Goal: Transaction & Acquisition: Purchase product/service

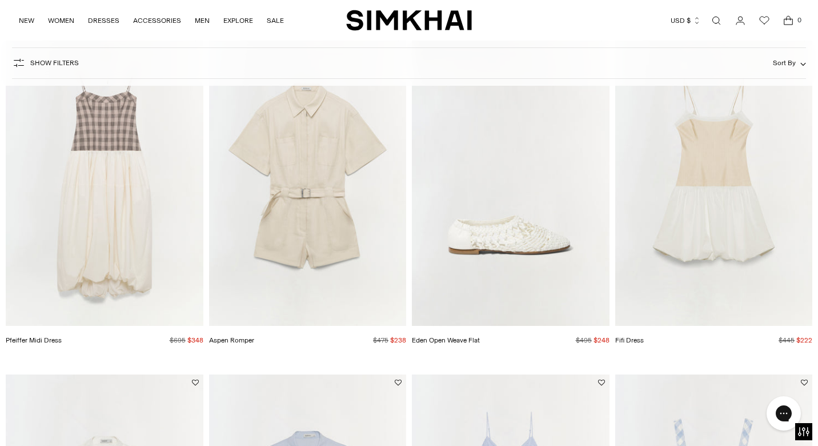
scroll to position [462, 0]
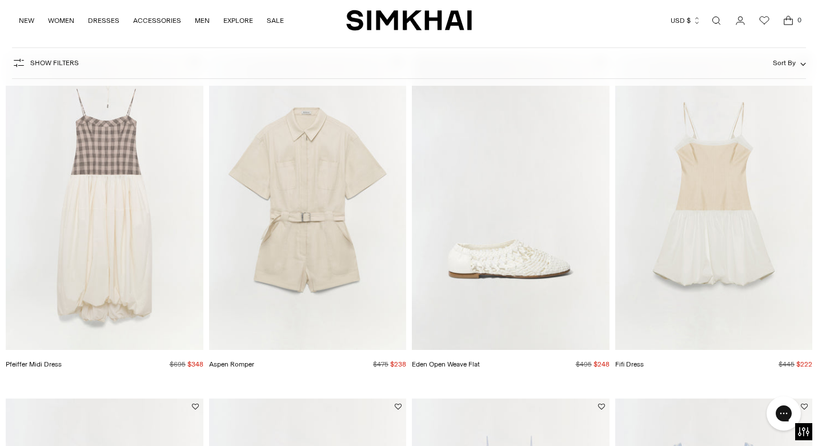
click at [50, 58] on button "Show Filters" at bounding box center [45, 63] width 67 height 18
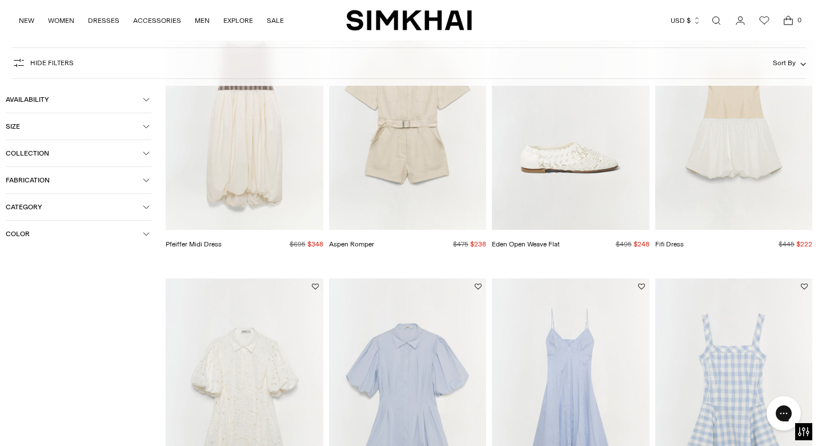
click at [29, 151] on span "Collection" at bounding box center [74, 153] width 137 height 8
click at [37, 266] on button "Fabrication" at bounding box center [79, 270] width 146 height 26
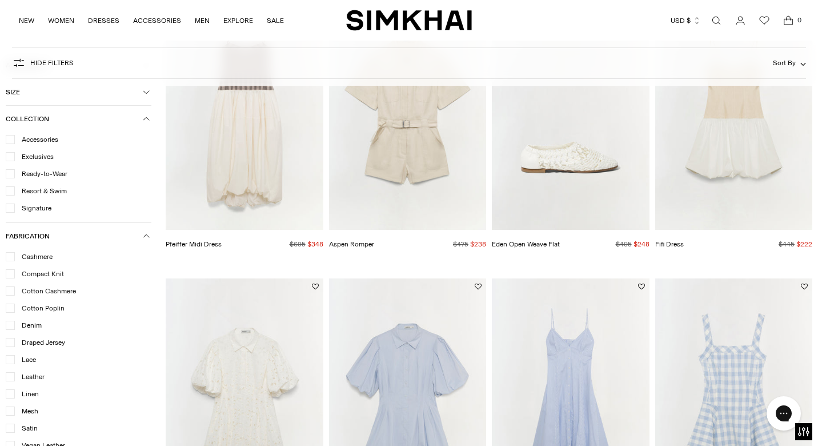
scroll to position [734, 0]
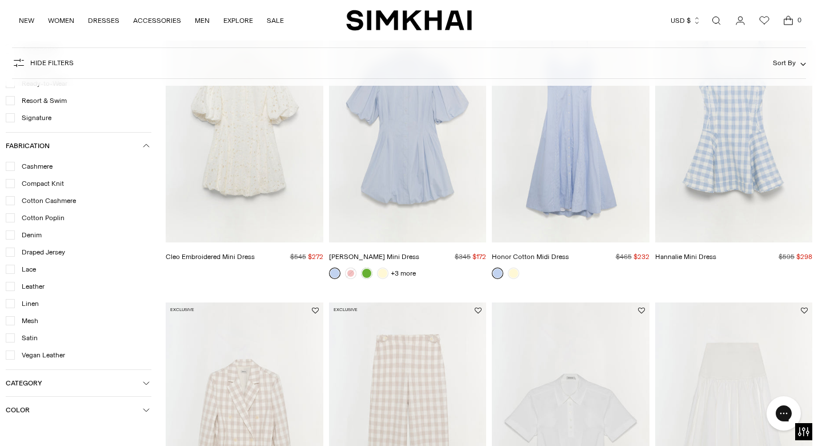
click at [34, 287] on span "Leather" at bounding box center [30, 286] width 30 height 10
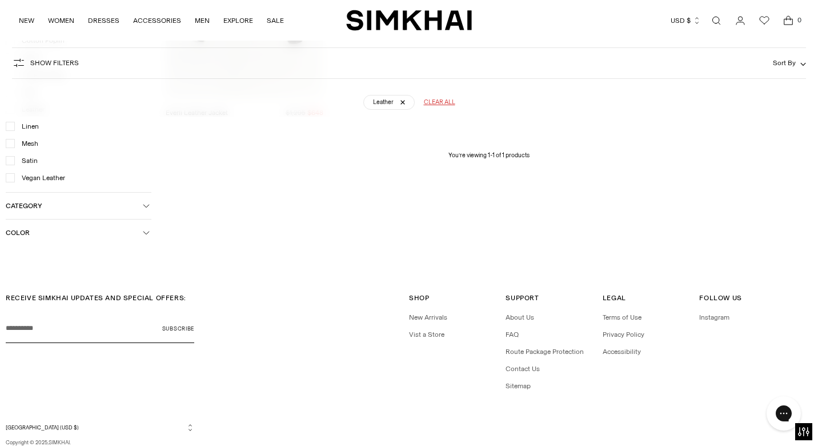
scroll to position [147, 0]
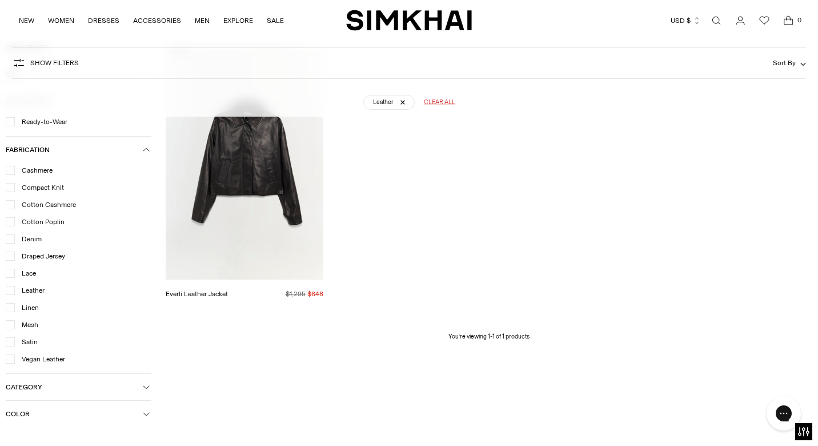
click at [48, 204] on span "Cotton Cashmere" at bounding box center [45, 204] width 61 height 10
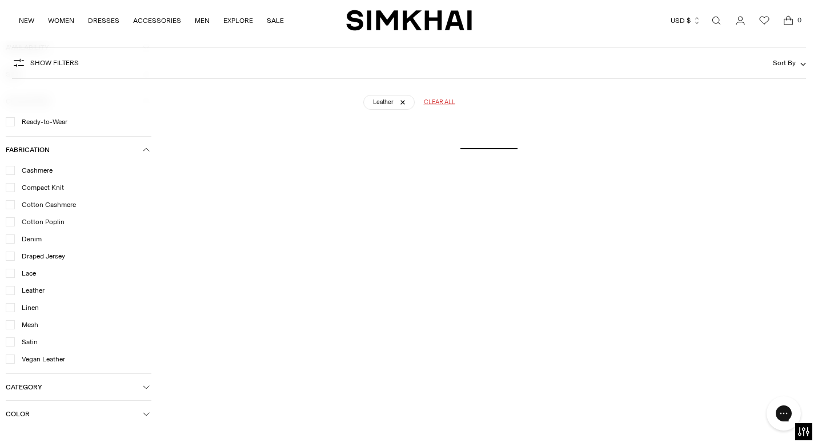
scroll to position [84, 0]
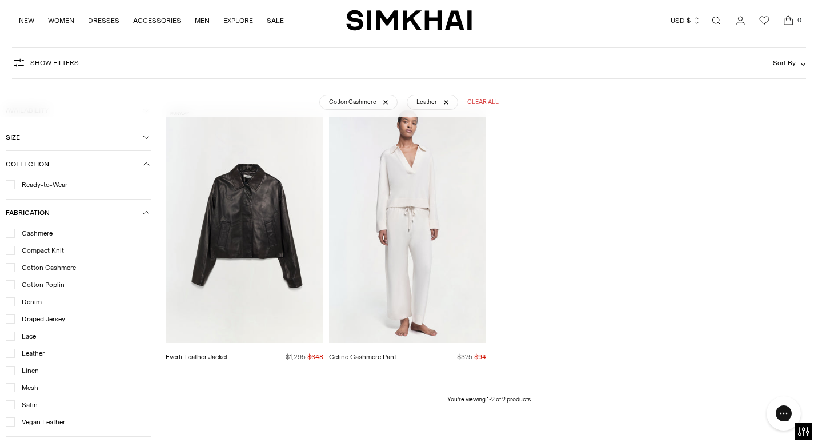
click at [0, 0] on img "Everli Leather Jacket" at bounding box center [0, 0] width 0 height 0
click at [0, 0] on img "Celine Cashmere Pant" at bounding box center [0, 0] width 0 height 0
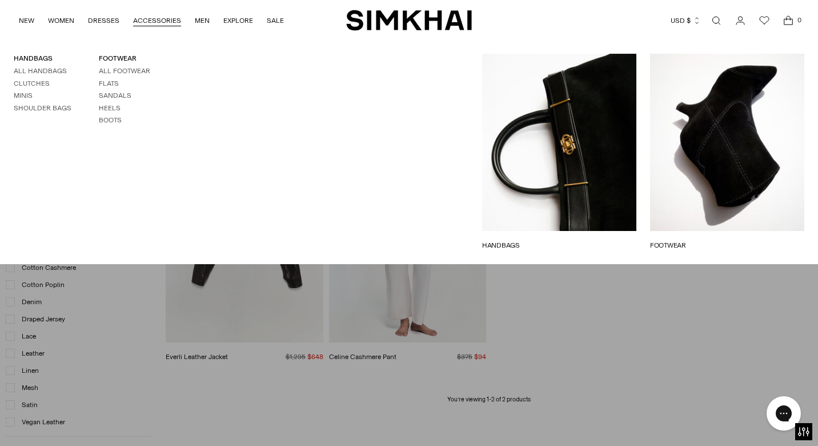
click at [210, 83] on div "HANDBAGS All Handbags Clutches Minis Shoulder Bags FOOTWEAR All Footwear Flats …" at bounding box center [170, 152] width 340 height 196
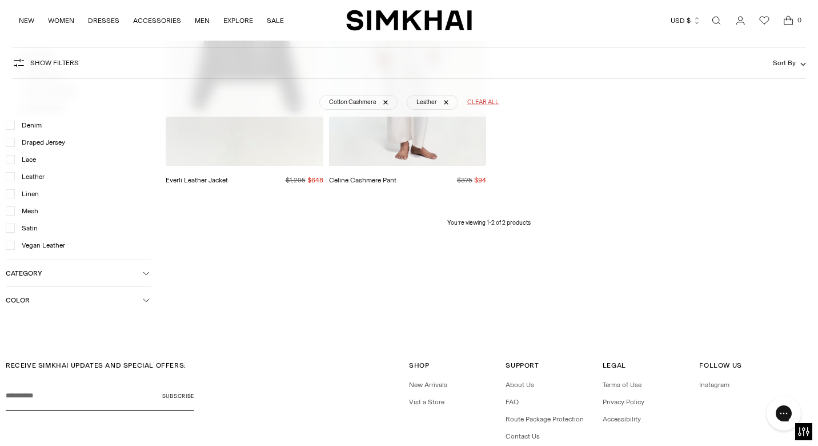
scroll to position [260, 0]
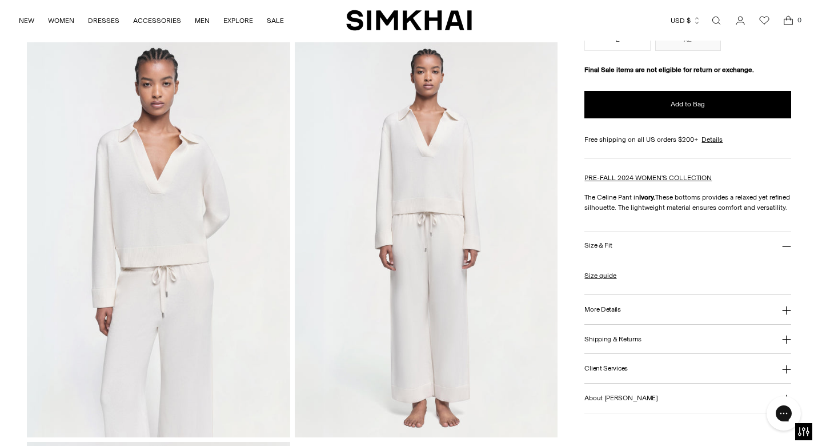
scroll to position [512, 0]
